Goal: Navigation & Orientation: Find specific page/section

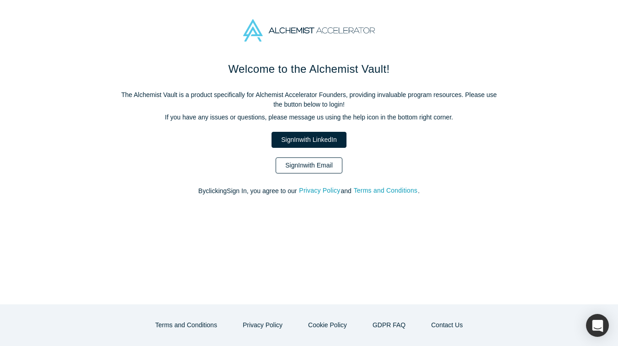
click at [315, 167] on link "Sign In with Email" at bounding box center [309, 165] width 67 height 16
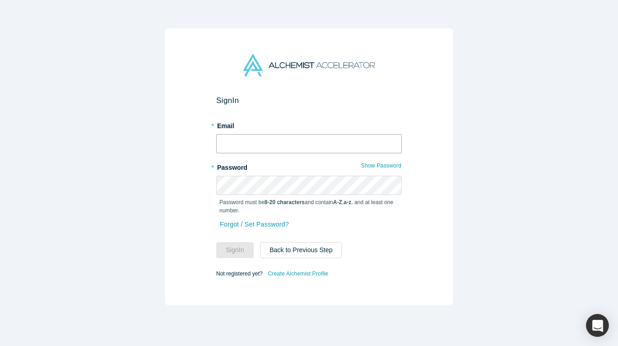
type input "[PERSON_NAME][EMAIL_ADDRESS][DOMAIN_NAME]"
click at [246, 247] on button "Sign In" at bounding box center [235, 250] width 38 height 16
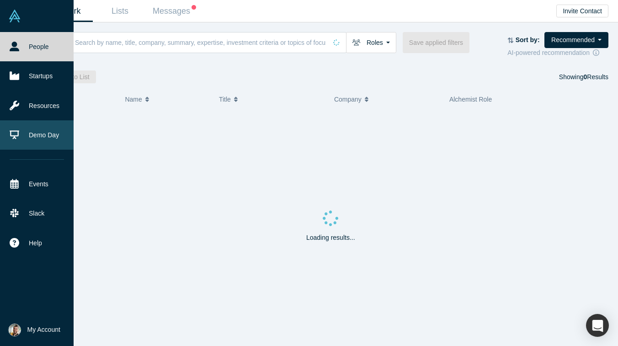
click at [33, 134] on link "Demo Day" at bounding box center [37, 134] width 74 height 29
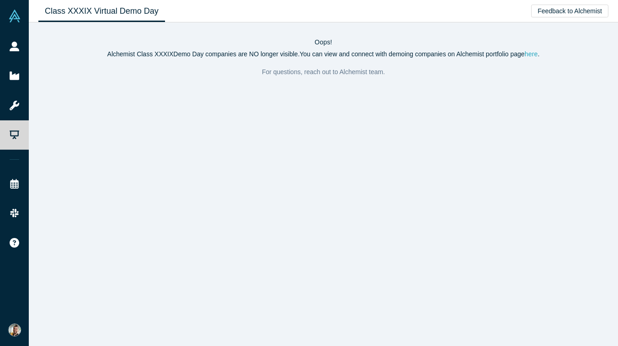
click at [537, 53] on link "here" at bounding box center [531, 53] width 13 height 7
